Goal: Information Seeking & Learning: Learn about a topic

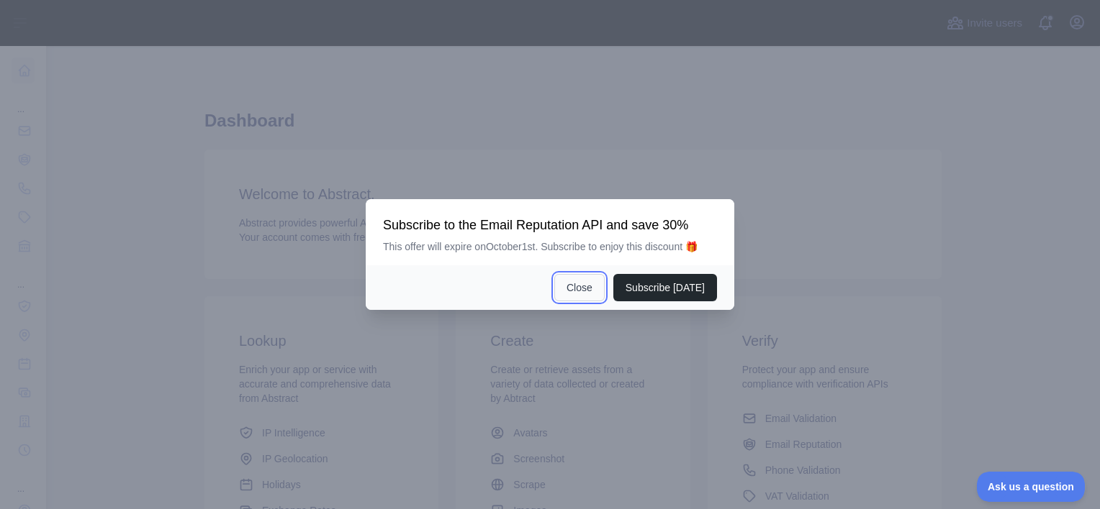
click at [591, 284] on button "Close" at bounding box center [579, 287] width 50 height 27
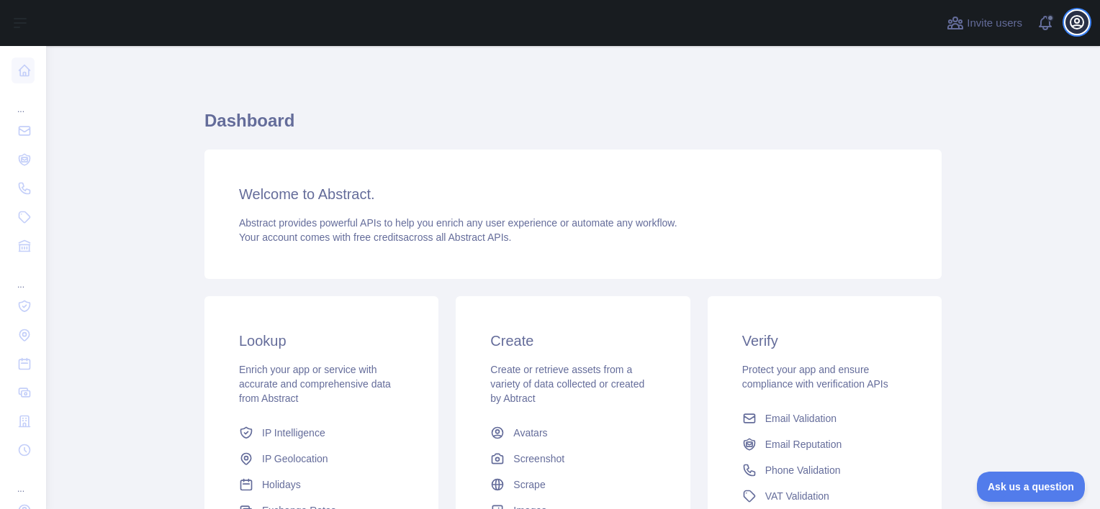
click at [1077, 26] on icon "button" at bounding box center [1076, 22] width 13 height 13
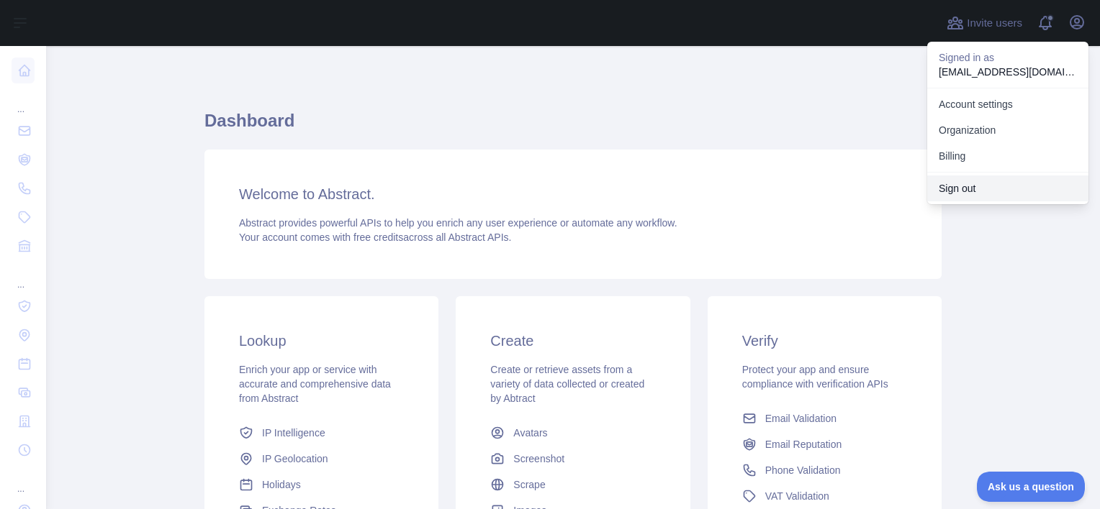
click at [951, 190] on button "Sign out" at bounding box center [1007, 189] width 161 height 26
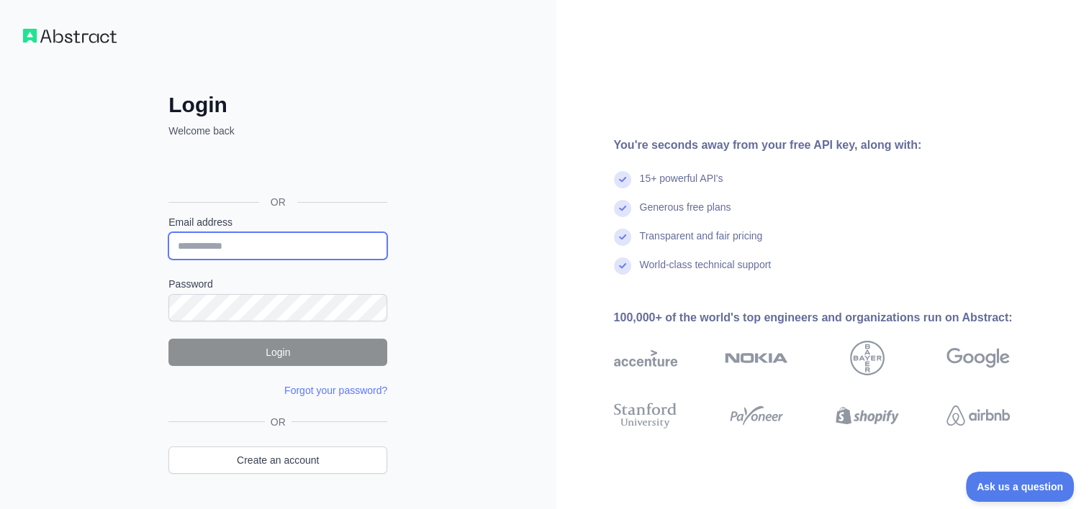
click at [220, 248] on input "Email address" at bounding box center [277, 245] width 219 height 27
click at [132, 231] on div "Login Welcome back OR Email address Password Login Forgot your password? Please…" at bounding box center [278, 275] width 556 height 550
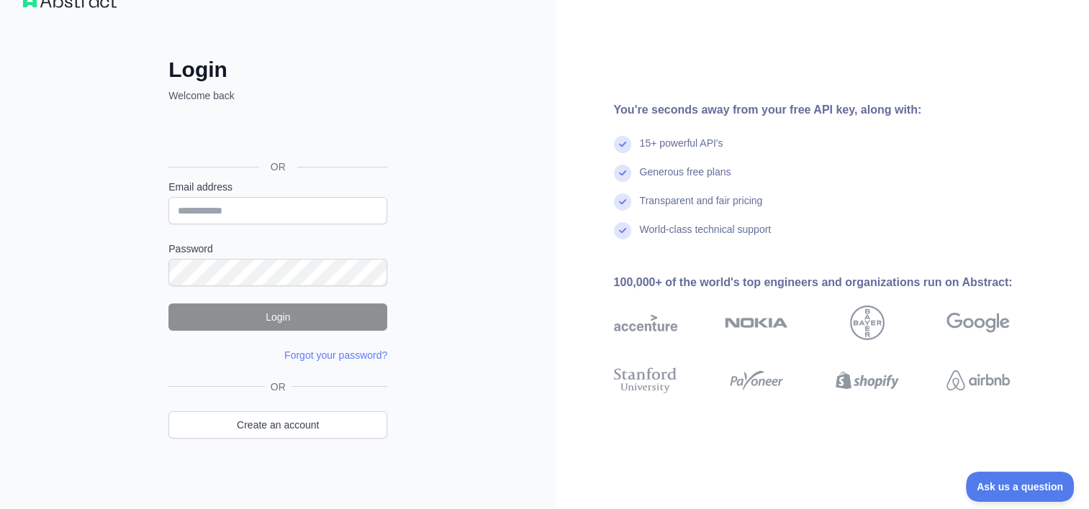
scroll to position [37, 0]
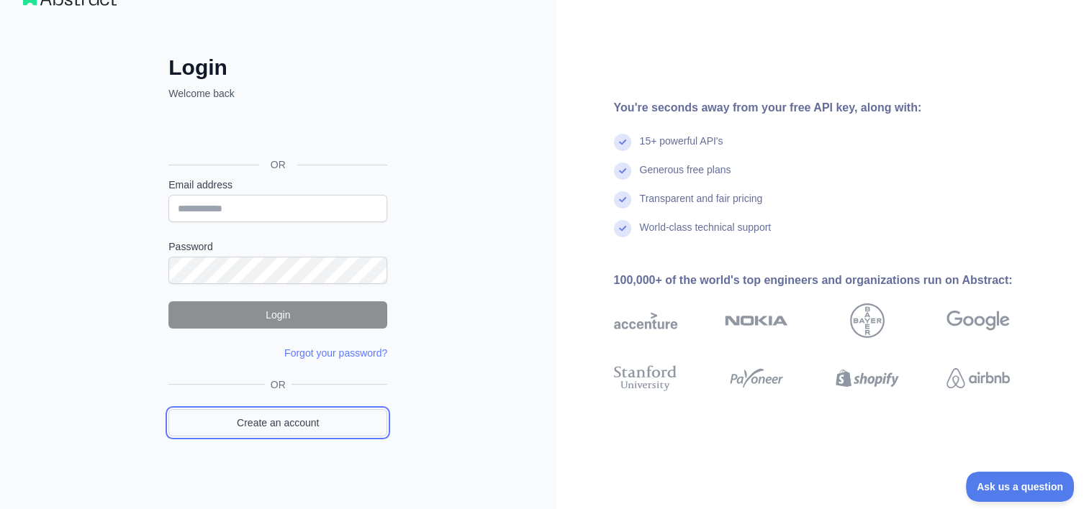
click at [293, 418] on link "Create an account" at bounding box center [277, 422] width 219 height 27
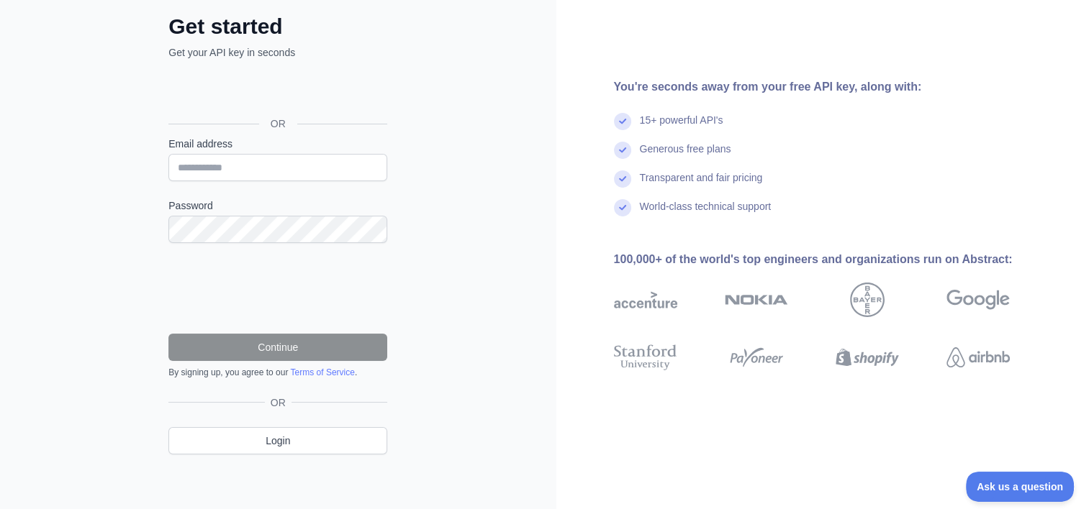
scroll to position [79, 0]
click at [248, 166] on input "Email address" at bounding box center [277, 166] width 219 height 27
type input "**********"
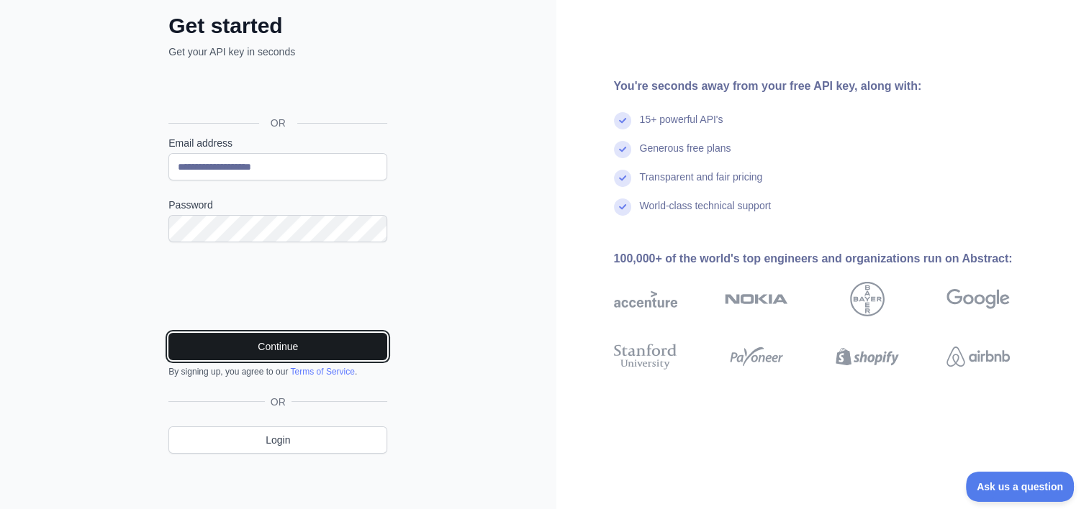
click at [277, 345] on button "Continue" at bounding box center [277, 346] width 219 height 27
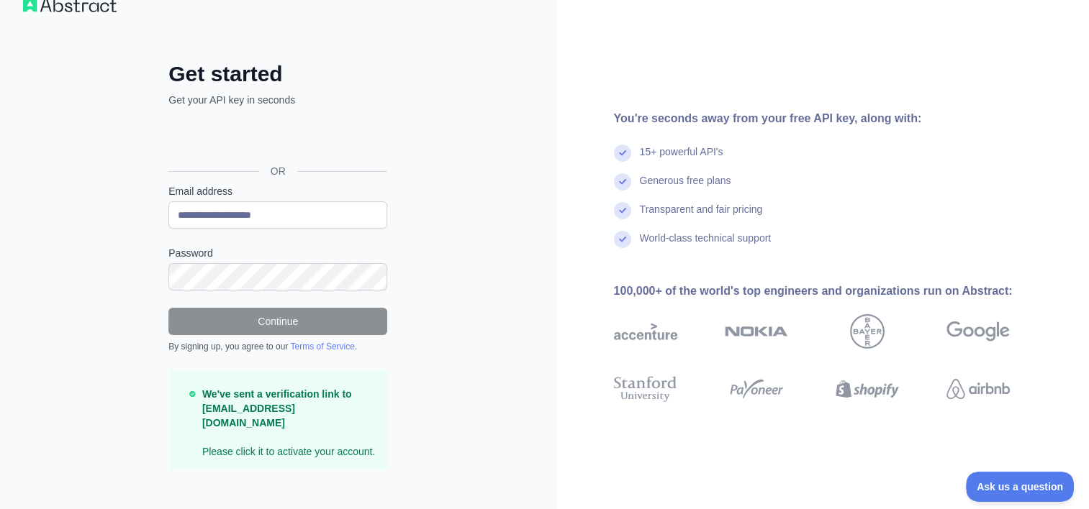
scroll to position [33, 0]
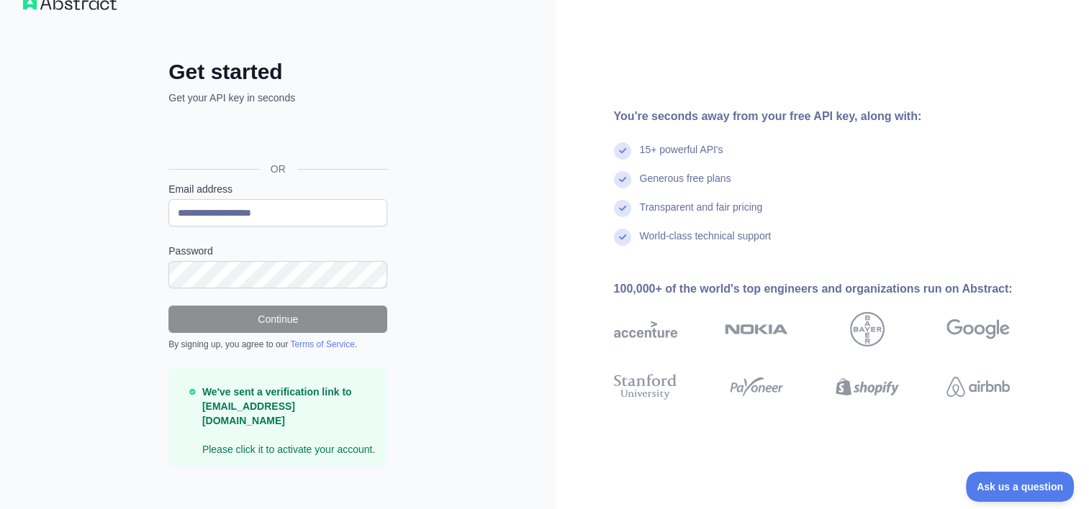
click at [290, 404] on strong "We've sent a verification link to jp.namwhan@gmail.com" at bounding box center [277, 406] width 150 height 40
drag, startPoint x: 248, startPoint y: 405, endPoint x: 309, endPoint y: 413, distance: 61.7
click at [309, 413] on p "We've sent a verification link to jp.namwhan@gmail.com Please click it to activ…" at bounding box center [288, 421] width 173 height 72
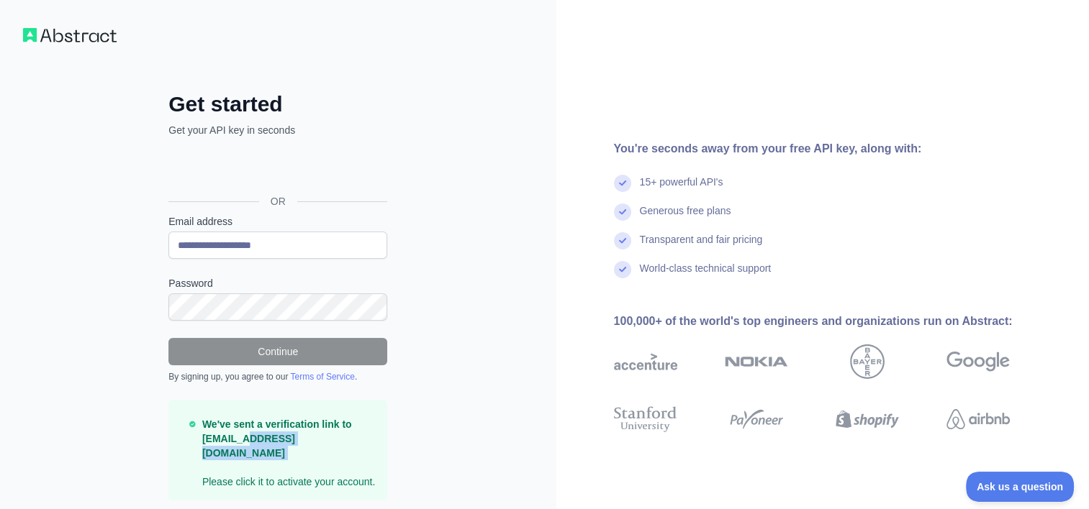
scroll to position [0, 0]
click at [248, 103] on h2 "Get started" at bounding box center [277, 105] width 219 height 26
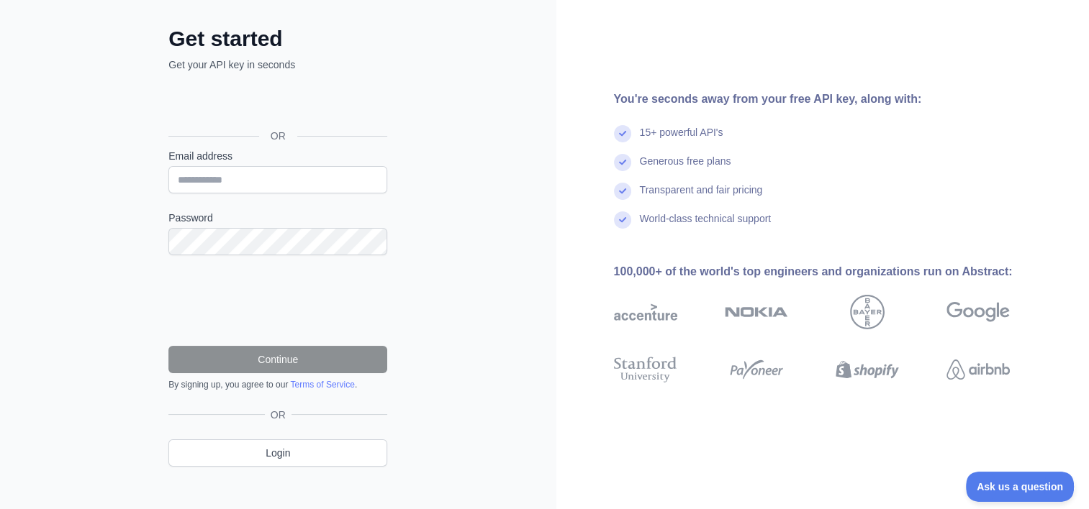
scroll to position [79, 0]
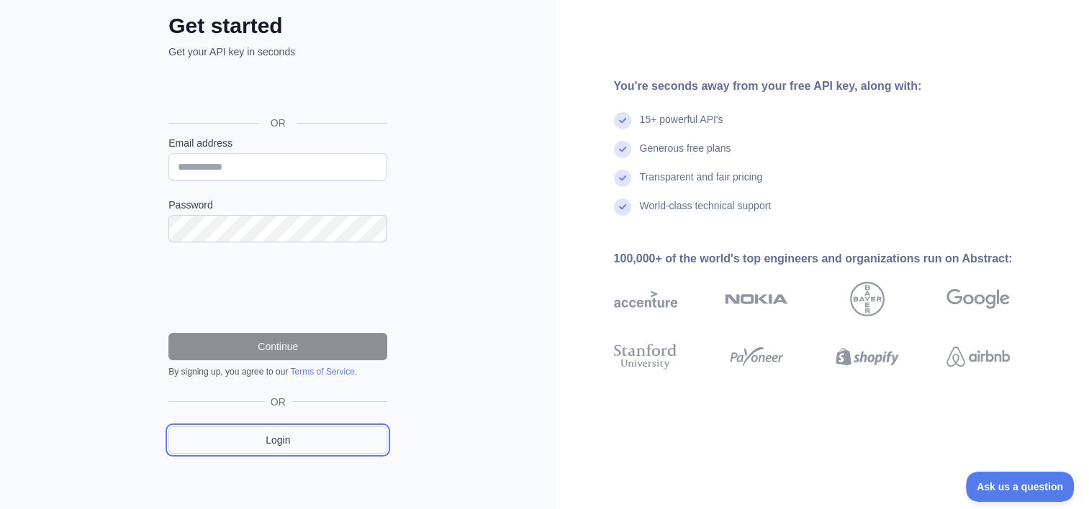
click at [282, 443] on link "Login" at bounding box center [277, 440] width 219 height 27
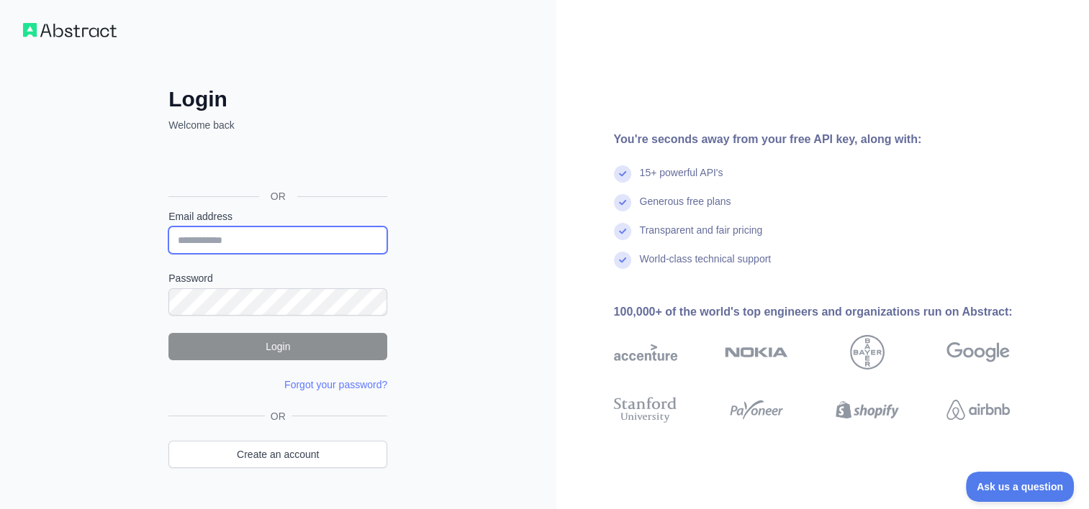
click at [273, 242] on input "Email address" at bounding box center [277, 240] width 219 height 27
type input "**********"
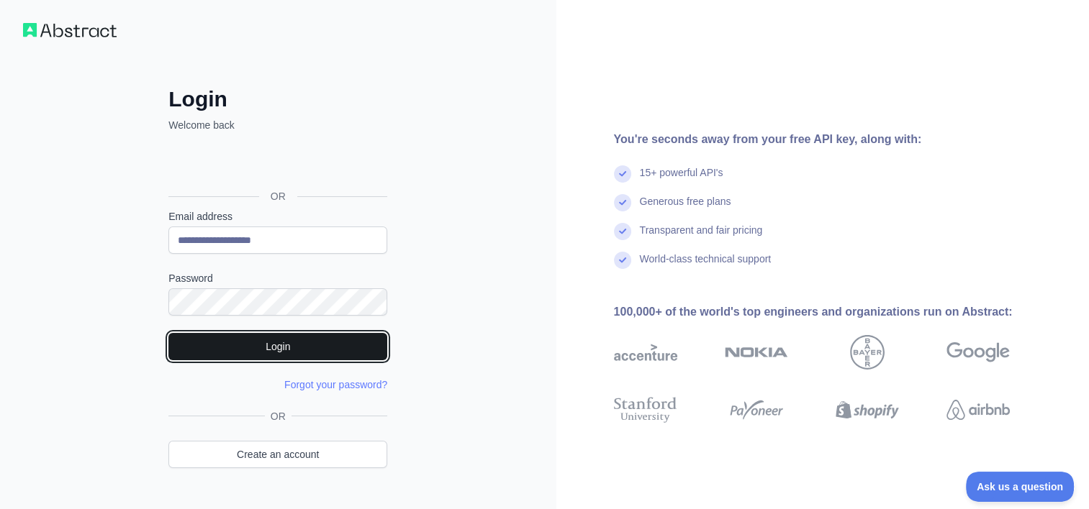
click at [327, 343] on button "Login" at bounding box center [277, 346] width 219 height 27
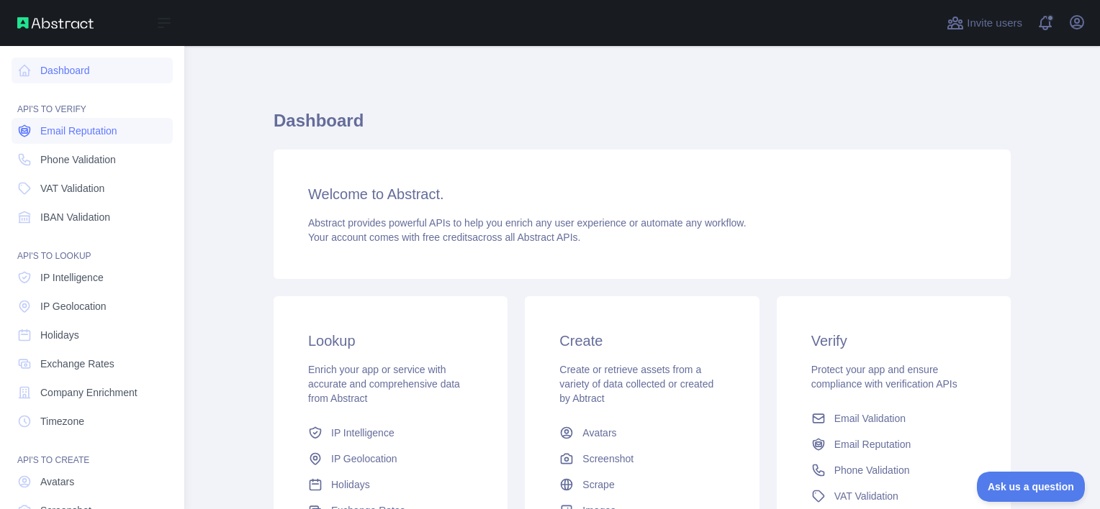
click at [139, 138] on link "Email Reputation" at bounding box center [92, 131] width 161 height 26
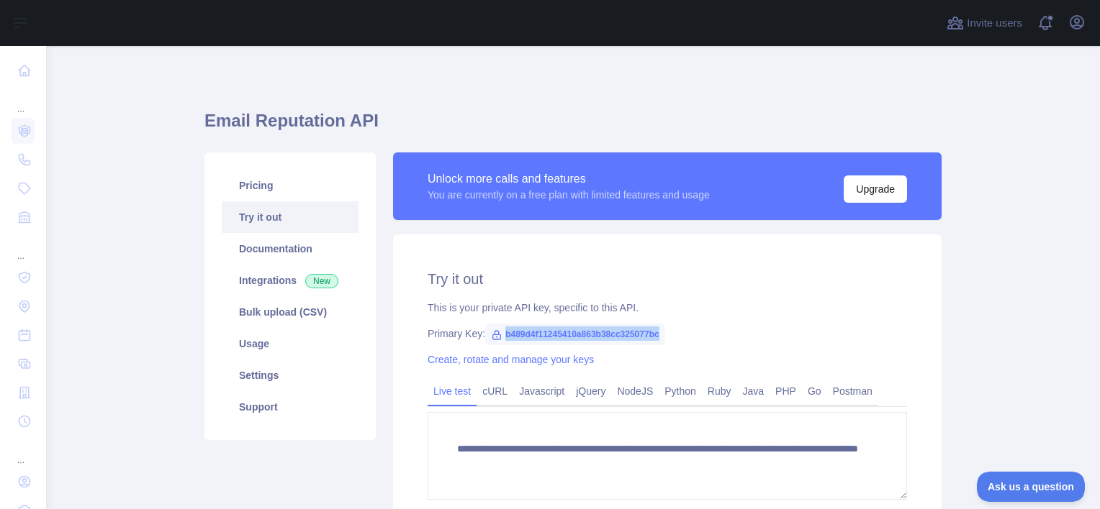
drag, startPoint x: 495, startPoint y: 334, endPoint x: 655, endPoint y: 330, distance: 159.8
click at [655, 330] on span "b489d4f11245410a863b38cc325077bc" at bounding box center [575, 335] width 180 height 22
copy span "b489d4f11245410a863b38cc325077bc"
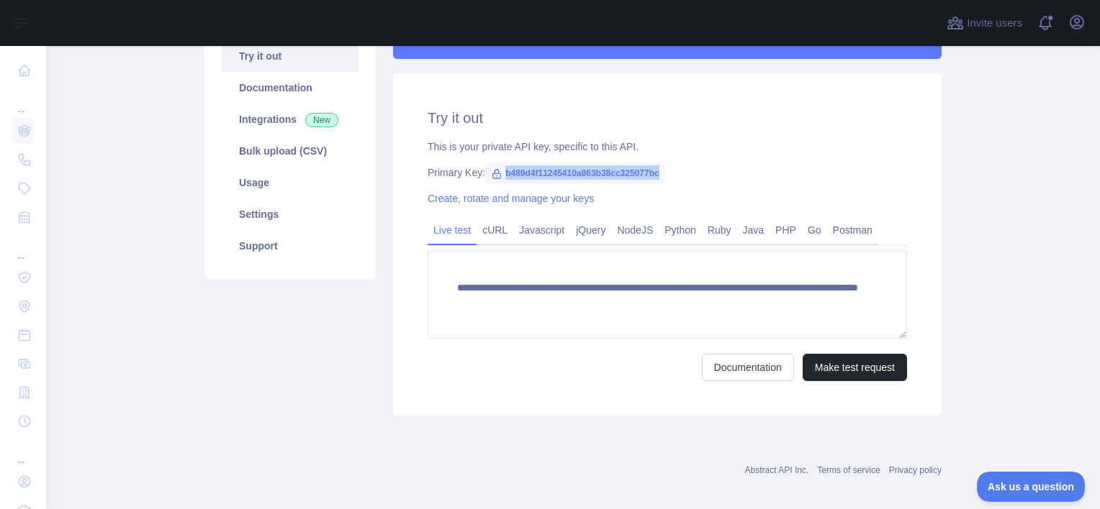
scroll to position [173, 0]
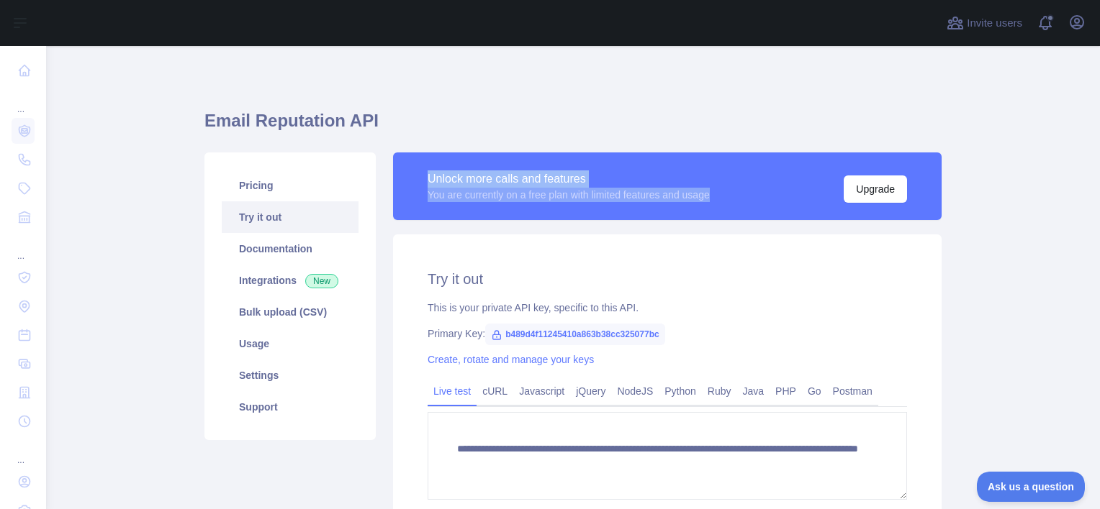
drag, startPoint x: 417, startPoint y: 175, endPoint x: 712, endPoint y: 199, distance: 295.3
click at [712, 199] on div "Unlock more calls and features You are currently on a free plan with limited fe…" at bounding box center [667, 187] width 548 height 68
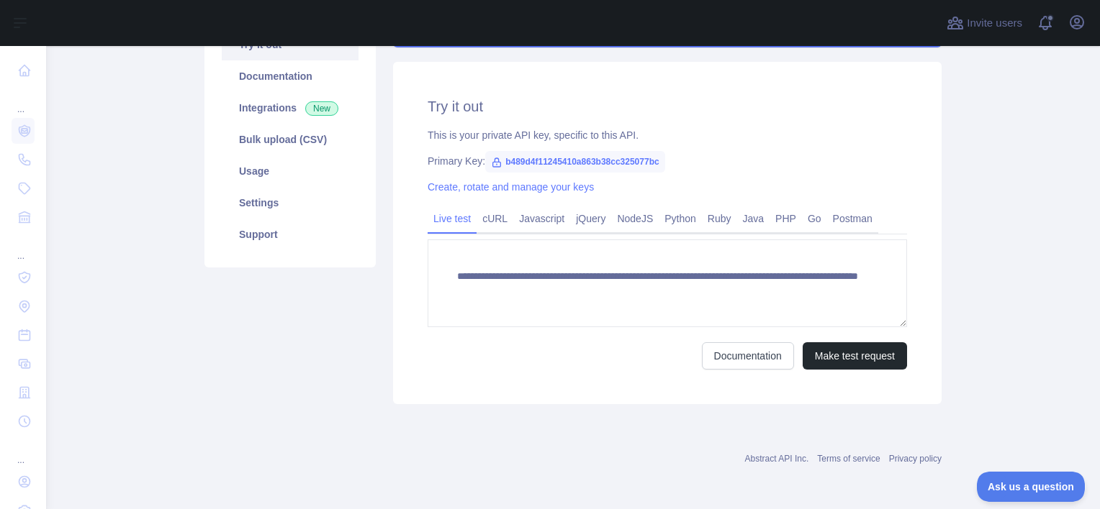
scroll to position [101, 0]
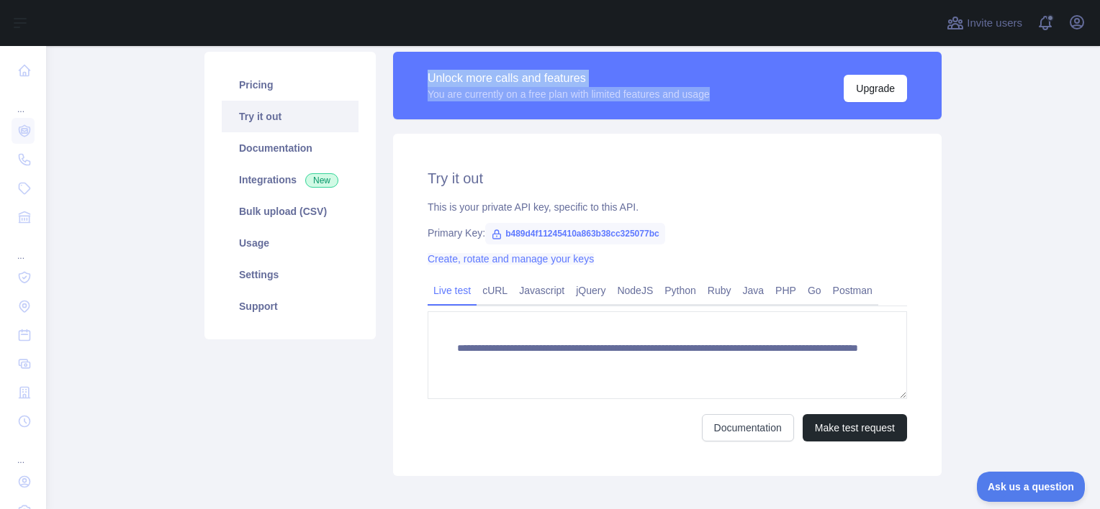
click at [562, 262] on link "Create, rotate and manage your keys" at bounding box center [510, 259] width 166 height 12
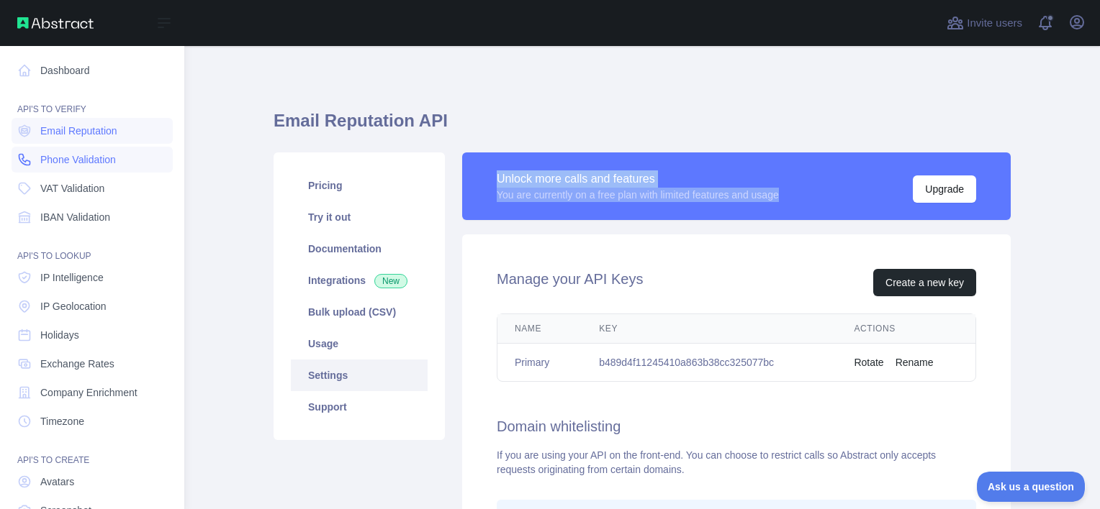
click at [106, 163] on span "Phone Validation" at bounding box center [78, 160] width 76 height 14
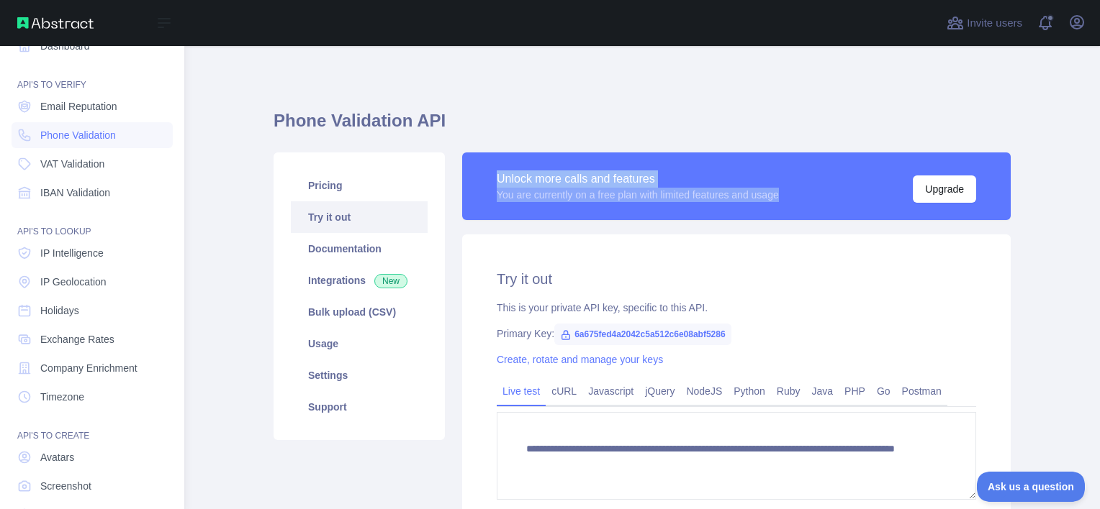
scroll to position [23, 0]
click at [109, 260] on link "IP Intelligence" at bounding box center [92, 255] width 161 height 26
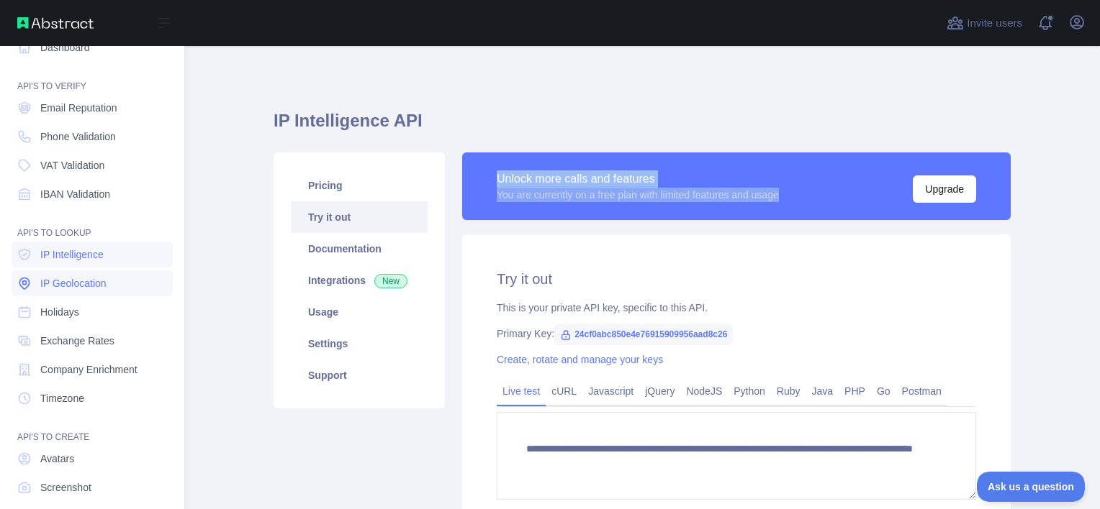
click at [69, 291] on link "IP Geolocation" at bounding box center [92, 284] width 161 height 26
click at [106, 109] on span "Email Reputation" at bounding box center [78, 108] width 77 height 14
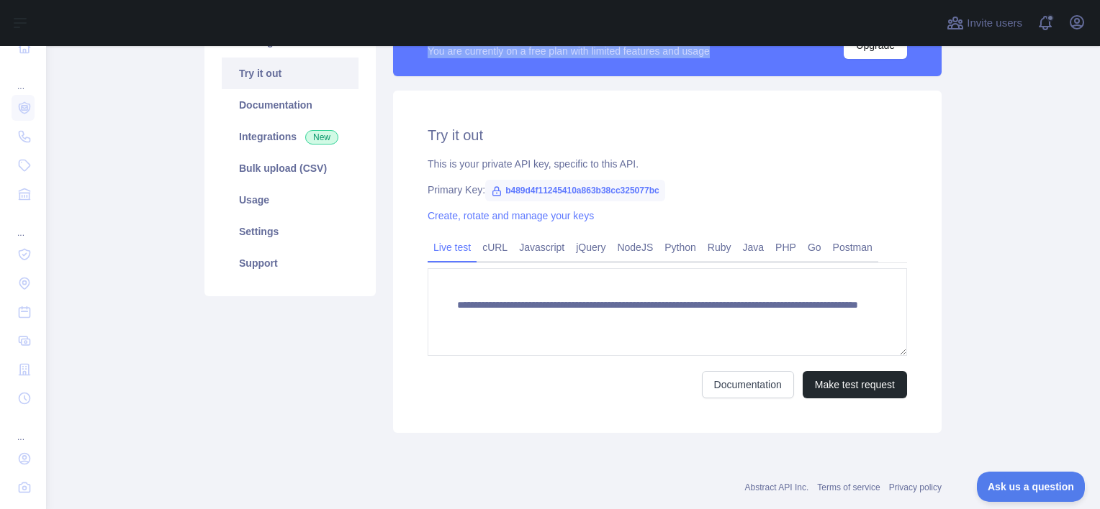
scroll to position [173, 0]
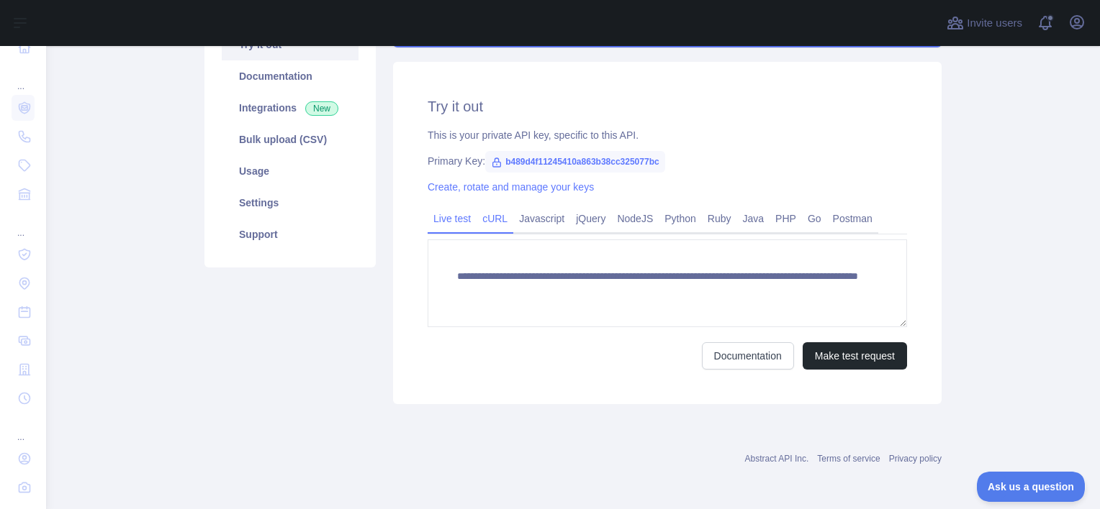
click at [484, 225] on link "cURL" at bounding box center [494, 218] width 37 height 23
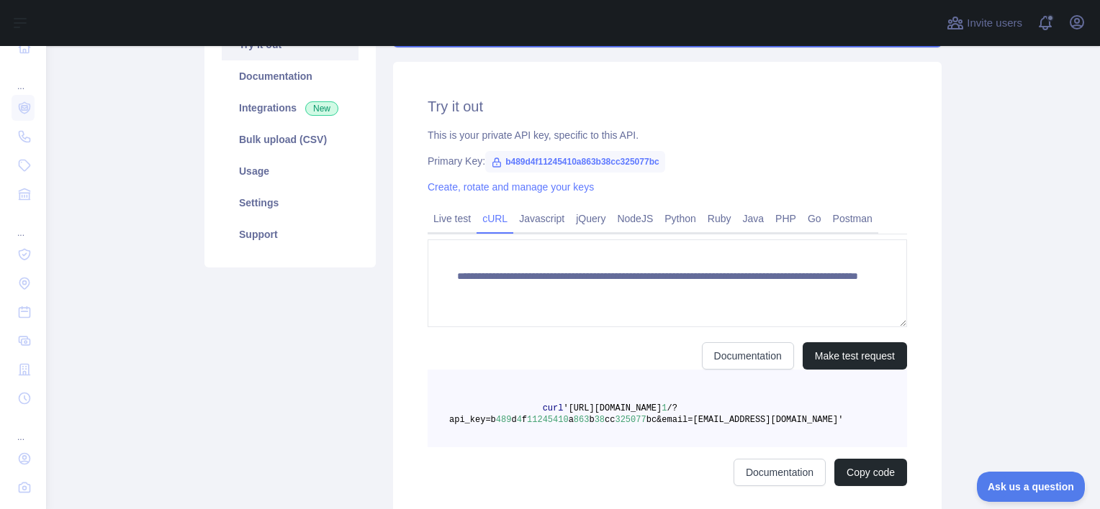
scroll to position [160, 0]
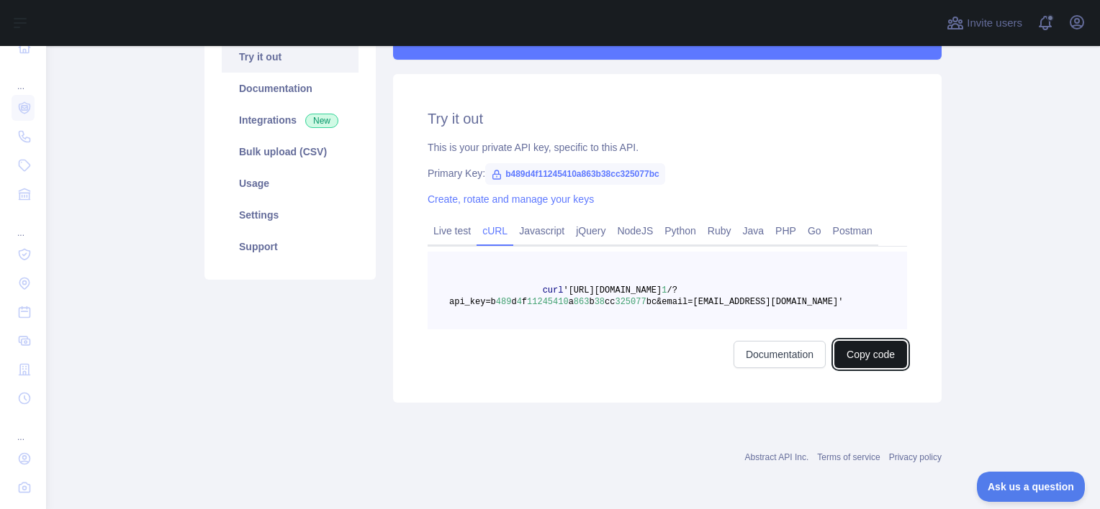
click at [843, 350] on button "Copy code" at bounding box center [870, 354] width 73 height 27
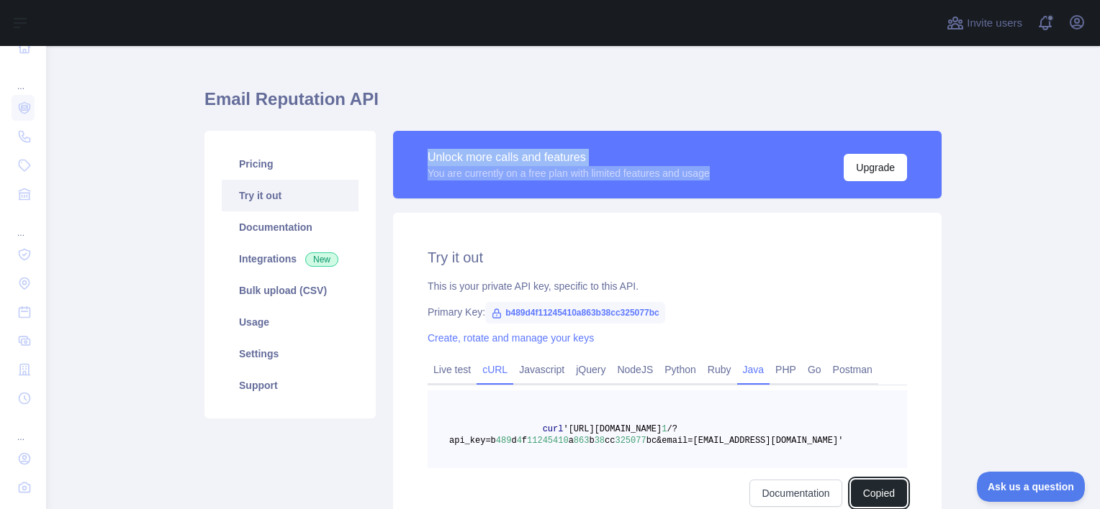
scroll to position [17, 0]
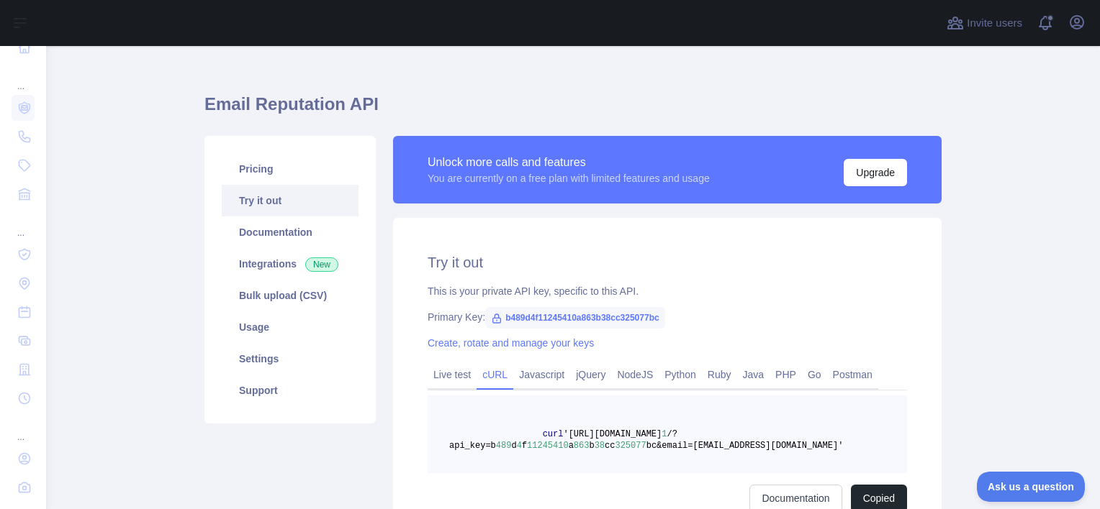
click at [625, 127] on h1 "Email Reputation API" at bounding box center [572, 110] width 737 height 35
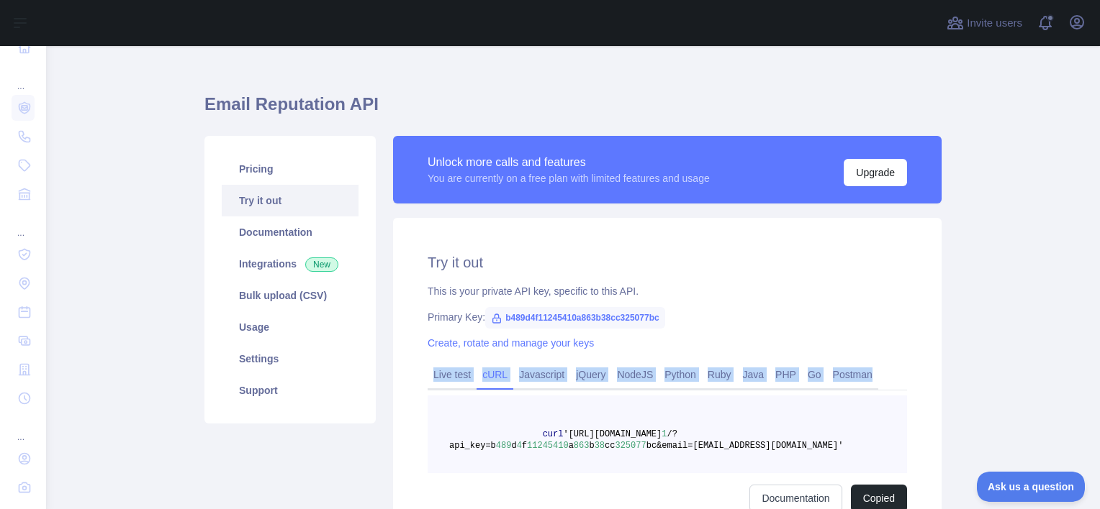
drag, startPoint x: 880, startPoint y: 363, endPoint x: 380, endPoint y: 367, distance: 500.1
click at [384, 367] on div "Unlock more calls and features You are currently on a free plan with limited fe…" at bounding box center [667, 341] width 566 height 411
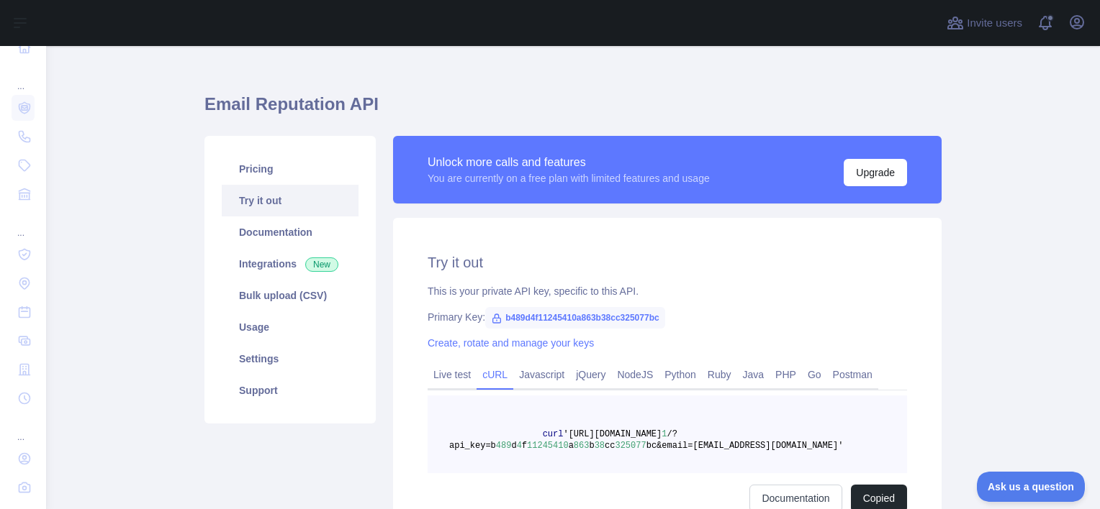
drag, startPoint x: 380, startPoint y: 367, endPoint x: 313, endPoint y: 462, distance: 116.2
click at [313, 462] on div "Pricing Try it out Documentation Integrations New Bulk upload (CSV) Usage Setti…" at bounding box center [290, 341] width 189 height 411
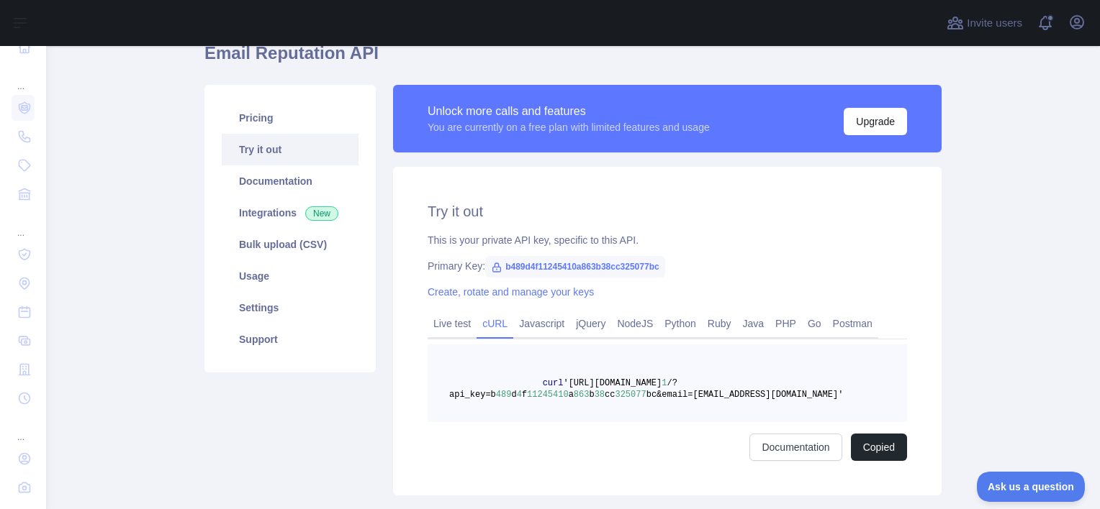
scroll to position [160, 0]
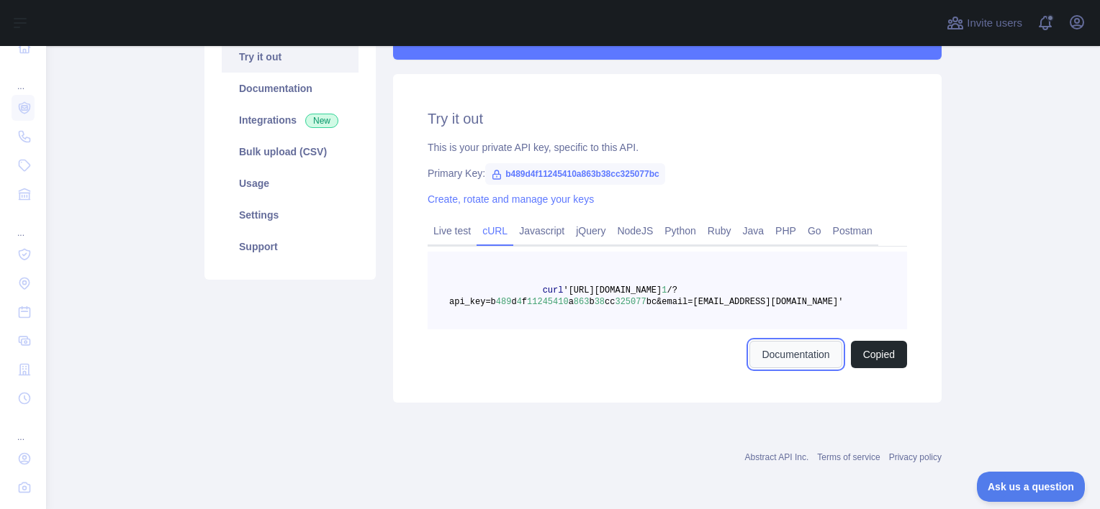
click at [802, 355] on link "Documentation" at bounding box center [795, 354] width 92 height 27
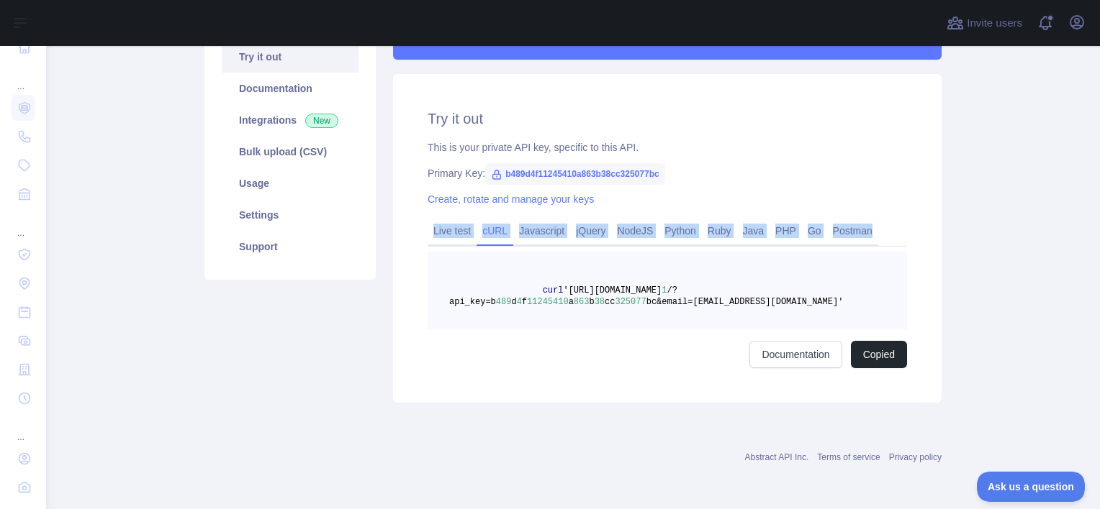
drag, startPoint x: 412, startPoint y: 224, endPoint x: 895, endPoint y: 225, distance: 483.6
click at [895, 225] on div "Try it out This is your private API key, specific to this API. Primary Key: b48…" at bounding box center [667, 238] width 548 height 329
copy div "Live test cURL Javascript jQuery NodeJS Python Ruby Java PHP Go Postman"
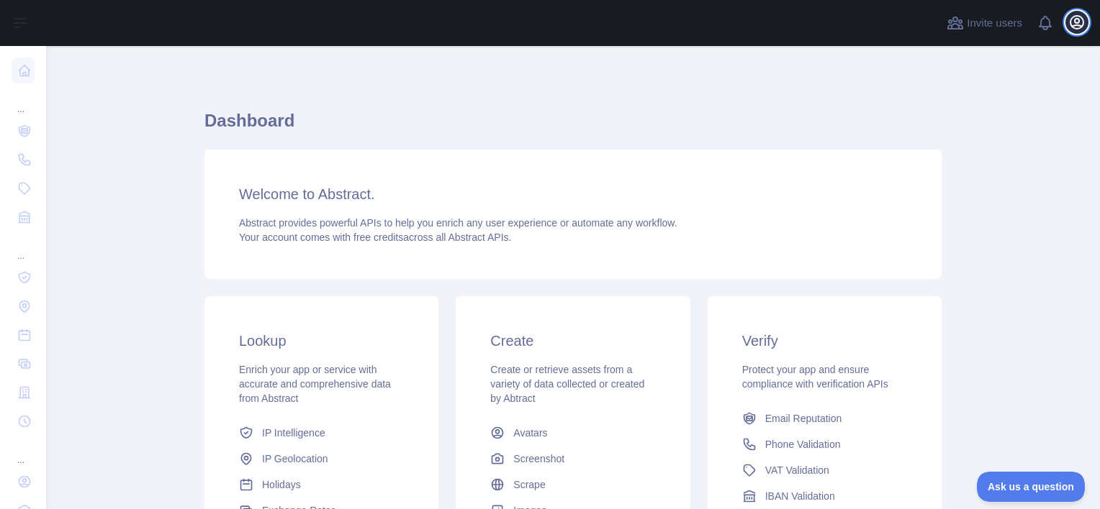
click at [1081, 22] on icon "button" at bounding box center [1076, 22] width 17 height 17
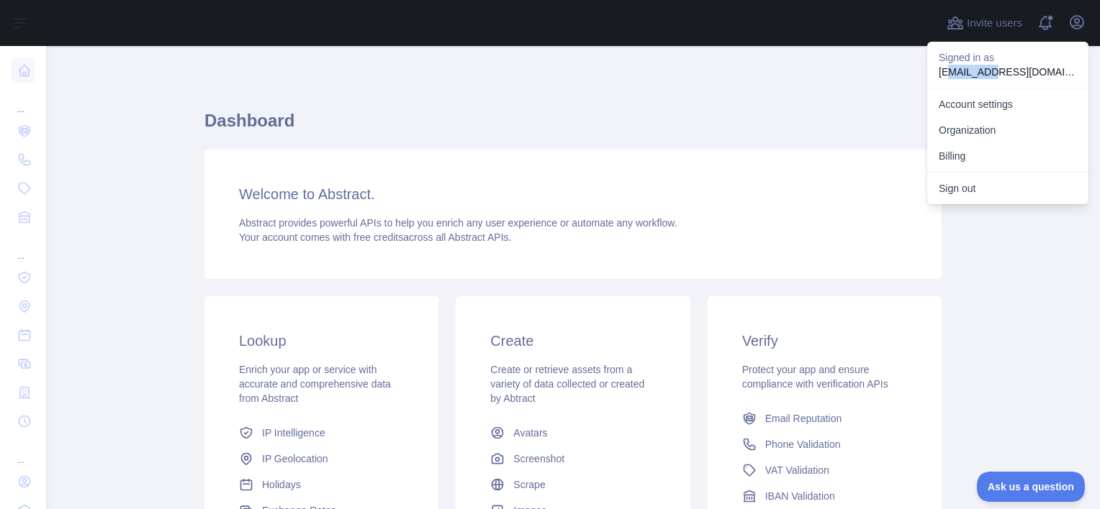
drag, startPoint x: 946, startPoint y: 71, endPoint x: 993, endPoint y: 63, distance: 47.3
click at [993, 65] on p "[EMAIL_ADDRESS][DOMAIN_NAME]" at bounding box center [1007, 72] width 138 height 14
